Goal: Transaction & Acquisition: Subscribe to service/newsletter

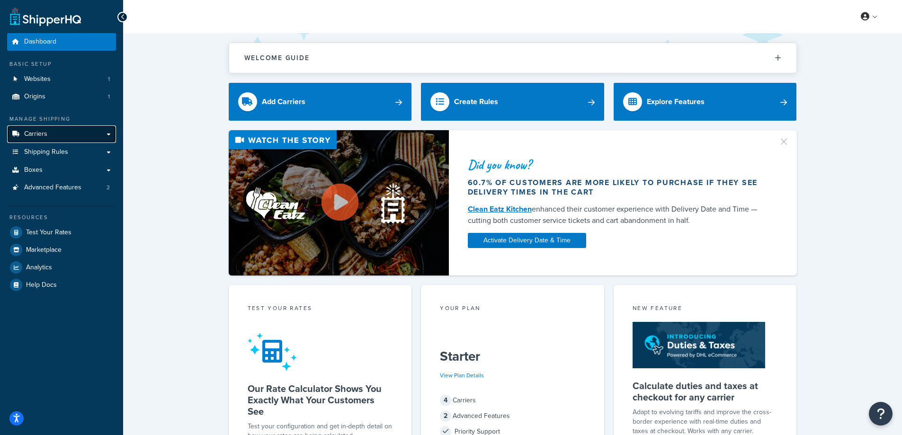
click at [58, 134] on link "Carriers" at bounding box center [61, 134] width 109 height 18
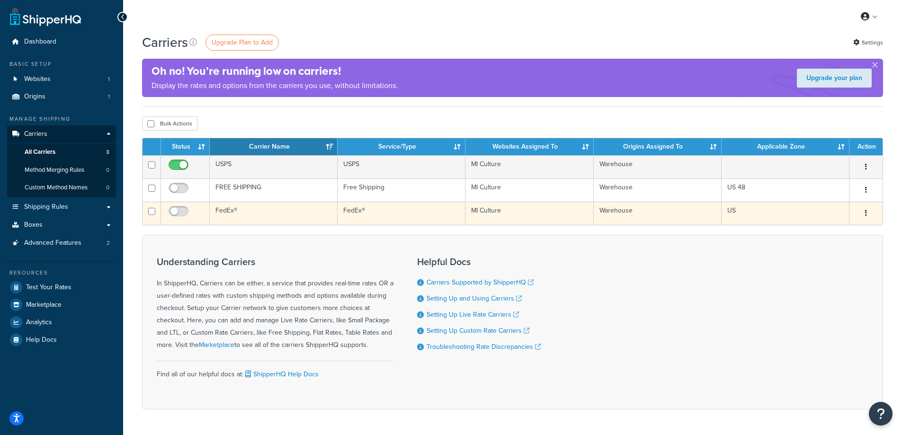
click at [867, 208] on button "button" at bounding box center [865, 213] width 13 height 15
click at [821, 253] on link "Delete" at bounding box center [827, 251] width 75 height 19
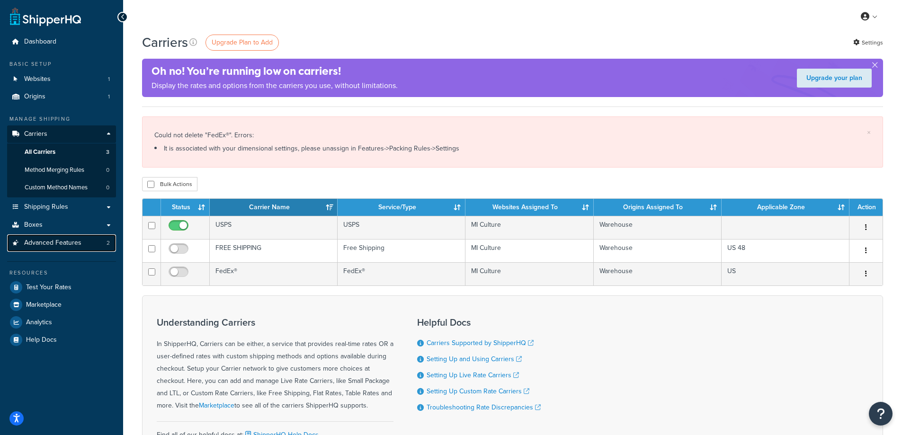
click at [55, 239] on span "Advanced Features" at bounding box center [52, 243] width 57 height 8
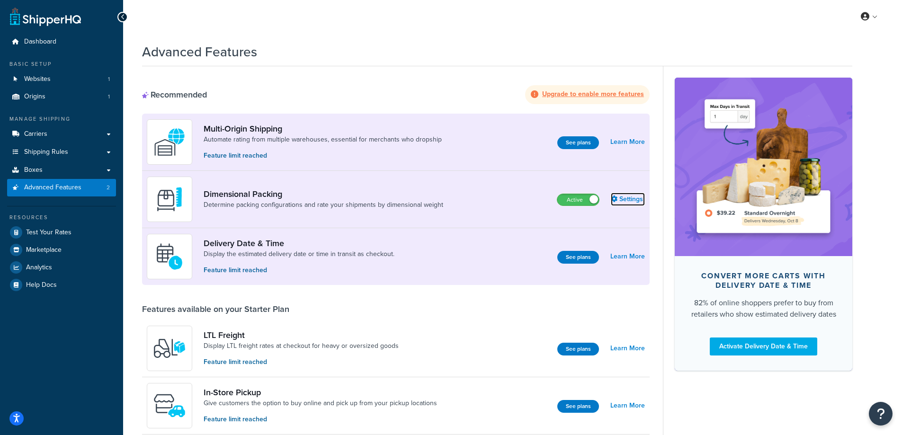
click at [635, 203] on link "Settings" at bounding box center [627, 199] width 34 height 13
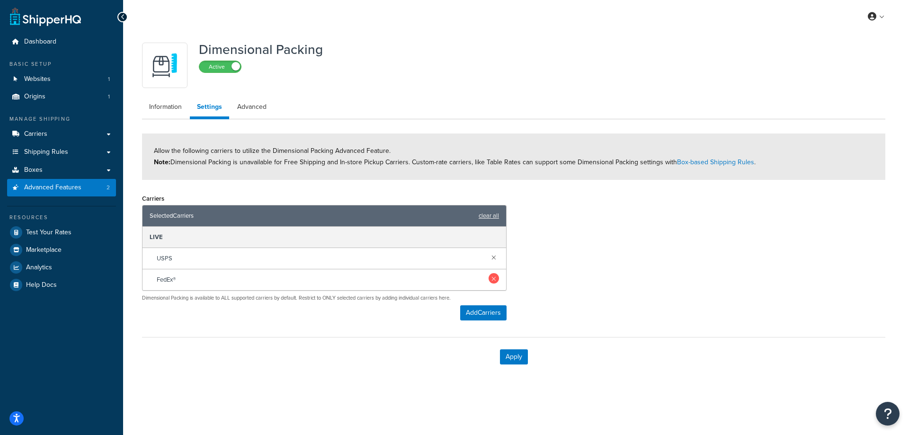
click at [492, 279] on link at bounding box center [493, 278] width 10 height 10
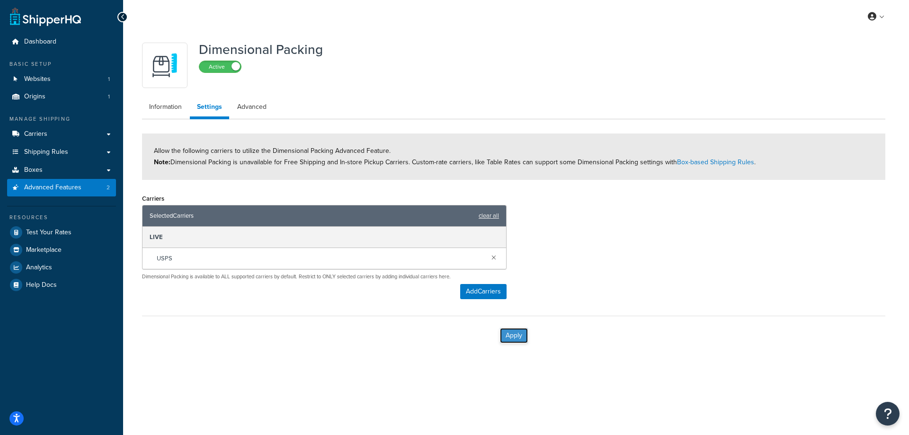
click at [511, 330] on button "Apply" at bounding box center [514, 335] width 28 height 15
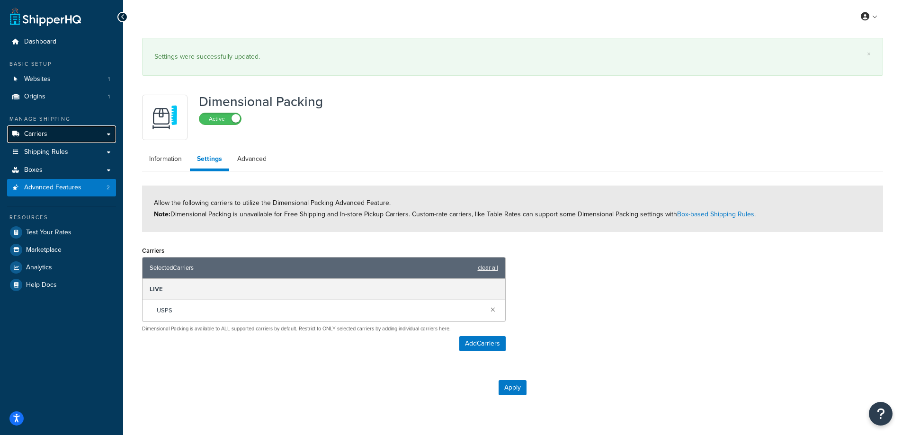
click at [45, 136] on span "Carriers" at bounding box center [35, 134] width 23 height 8
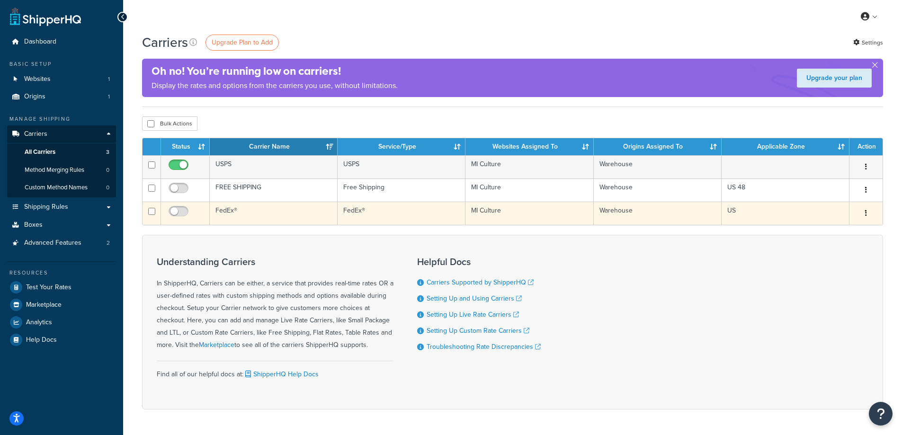
click at [861, 216] on button "button" at bounding box center [865, 213] width 13 height 15
click at [841, 259] on link "Delete" at bounding box center [827, 251] width 75 height 19
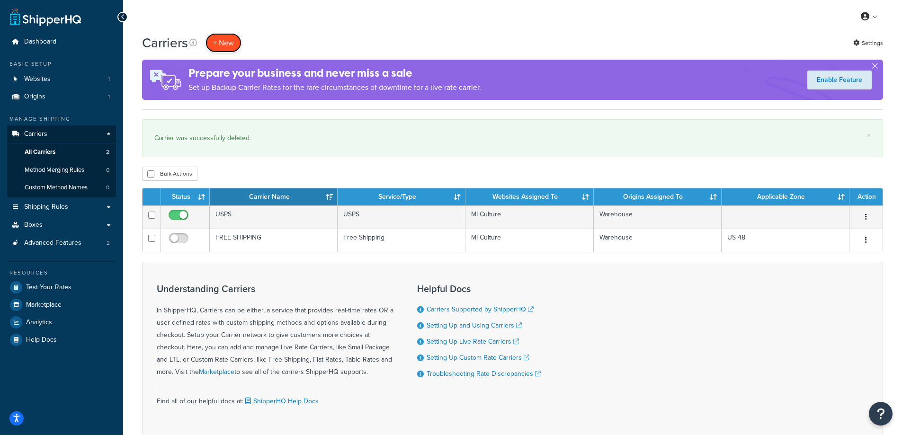
click at [217, 34] on button "+ New" at bounding box center [223, 42] width 36 height 19
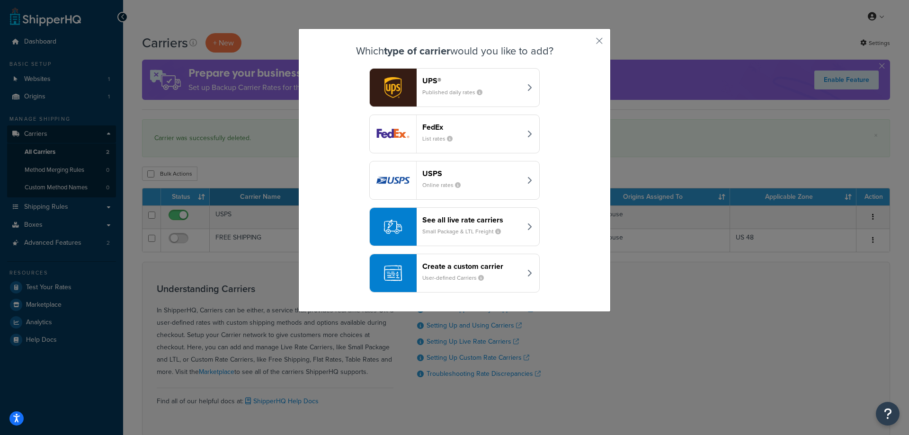
click at [423, 94] on small "Published daily rates" at bounding box center [456, 92] width 68 height 9
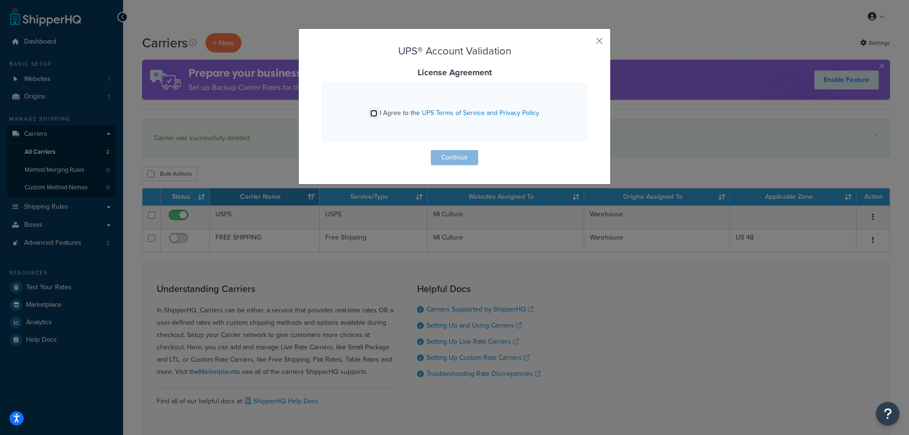
click at [373, 114] on input "I Agree to the UPS Terms of Service and Privacy Policy" at bounding box center [373, 113] width 7 height 7
checkbox input "true"
click at [445, 152] on button "Continue" at bounding box center [454, 157] width 47 height 15
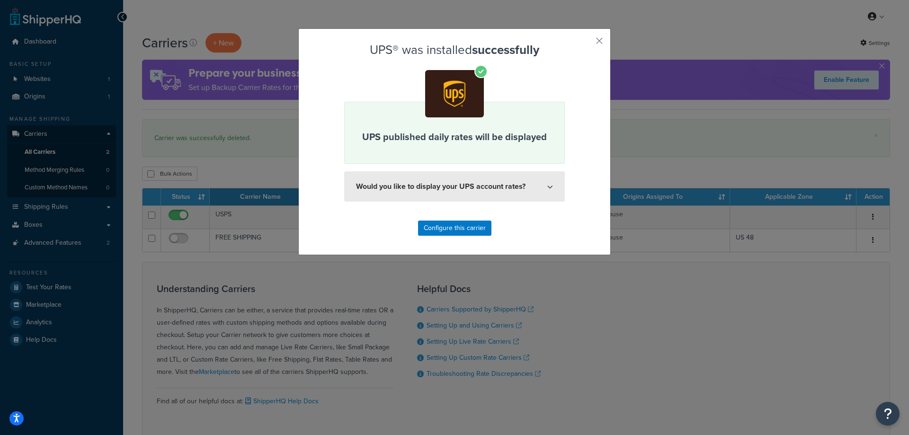
click at [486, 189] on button "Would you like to display your UPS account rates?" at bounding box center [454, 186] width 221 height 30
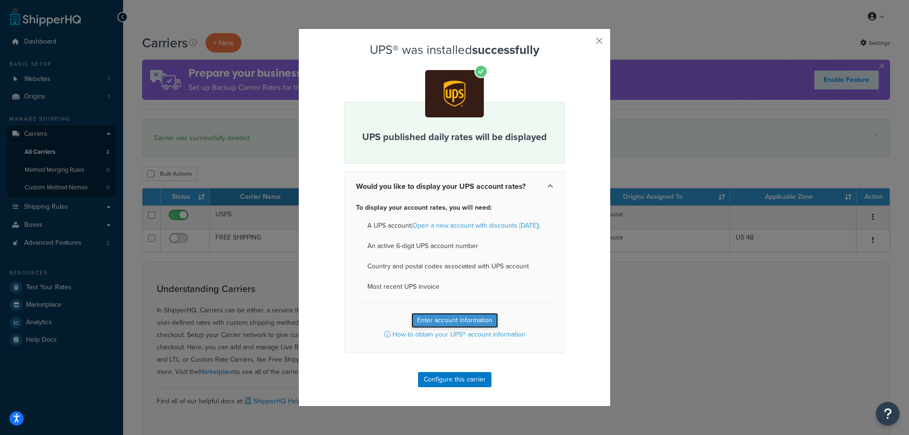
click at [455, 322] on button "Enter account information" at bounding box center [454, 320] width 87 height 15
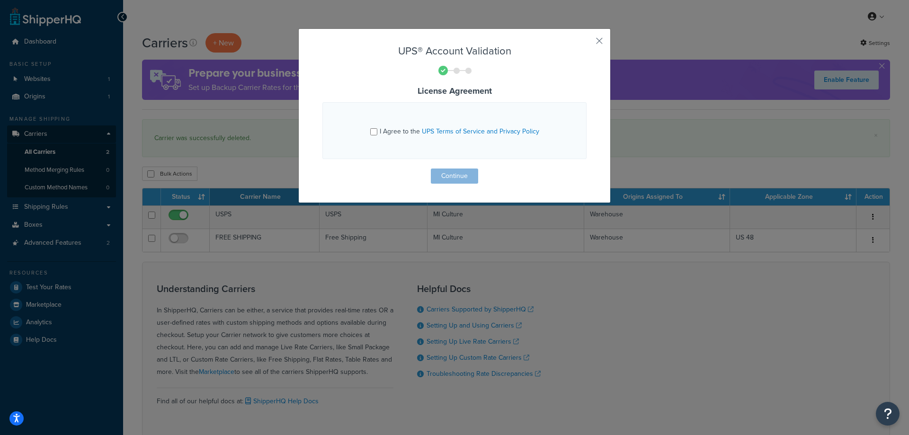
click at [375, 129] on div "I Agree to the UPS Terms of Service and Privacy Policy" at bounding box center [454, 130] width 169 height 15
click at [371, 131] on input "I Agree to the UPS Terms of Service and Privacy Policy" at bounding box center [373, 131] width 7 height 7
checkbox input "true"
click at [436, 175] on button "Continue" at bounding box center [454, 175] width 47 height 15
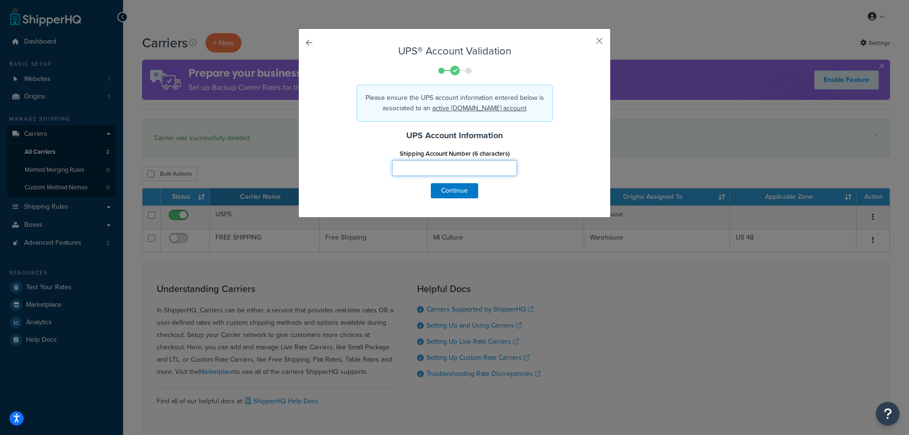
click at [436, 173] on input "Shipping Account Number (6 characters)" at bounding box center [454, 168] width 125 height 16
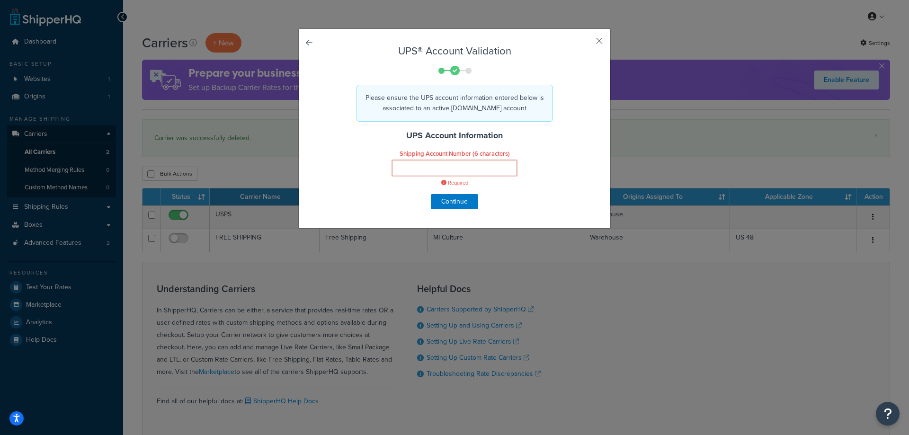
click at [435, 171] on input "Shipping Account Number (6 characters)" at bounding box center [454, 168] width 125 height 16
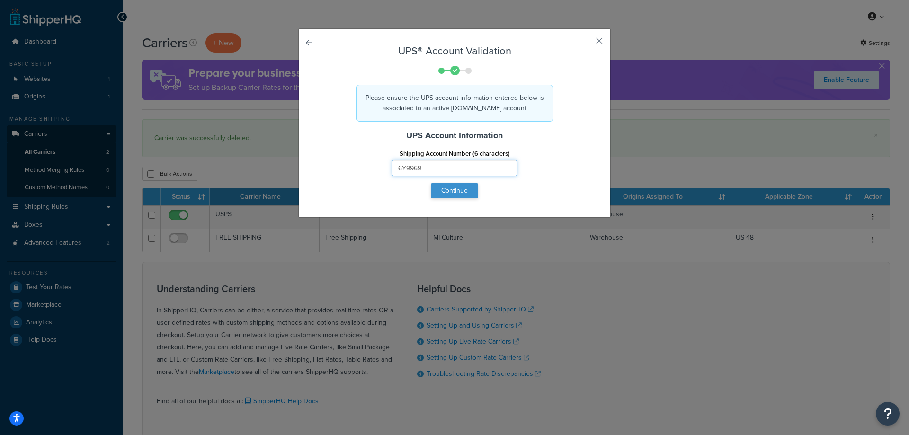
type input "6Y9969"
click at [431, 193] on button "Continue" at bounding box center [454, 190] width 47 height 15
click at [445, 190] on button "Continue" at bounding box center [454, 190] width 47 height 15
drag, startPoint x: 434, startPoint y: 166, endPoint x: 335, endPoint y: 175, distance: 99.7
click at [335, 175] on div "Shipping Account Number (6 characters) 6Y9969" at bounding box center [454, 165] width 278 height 36
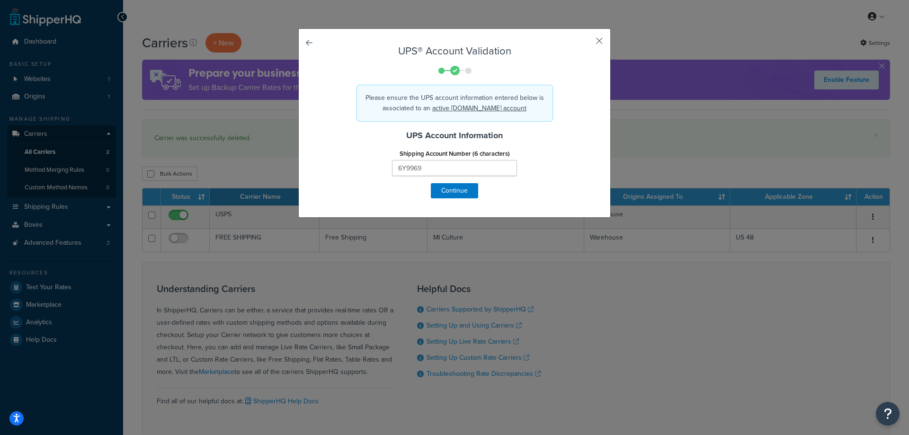
click at [586, 43] on button "button" at bounding box center [585, 44] width 2 height 2
